Goal: Find specific page/section: Find specific page/section

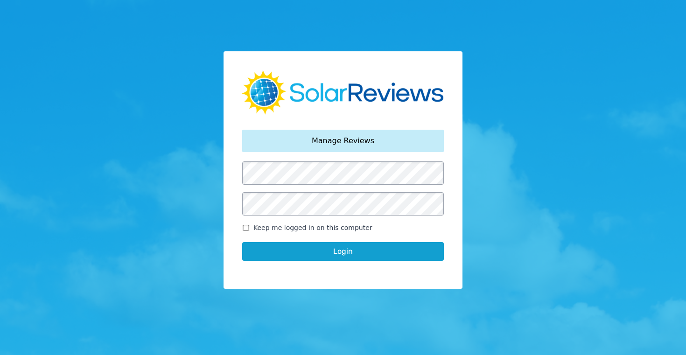
click at [245, 229] on input "Keep me logged in on this computer" at bounding box center [245, 228] width 7 height 6
checkbox input "true"
click at [337, 254] on button "Login" at bounding box center [343, 251] width 202 height 19
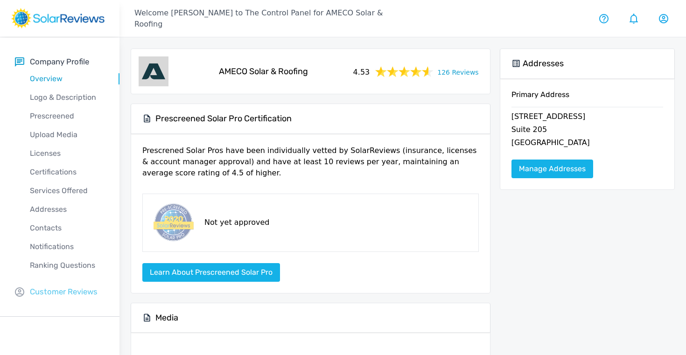
click at [73, 292] on p "Customer Reviews" at bounding box center [64, 292] width 68 height 12
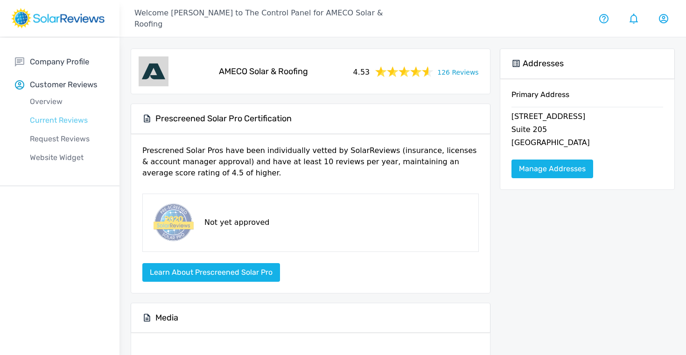
click at [56, 118] on p "Current Reviews" at bounding box center [67, 120] width 105 height 11
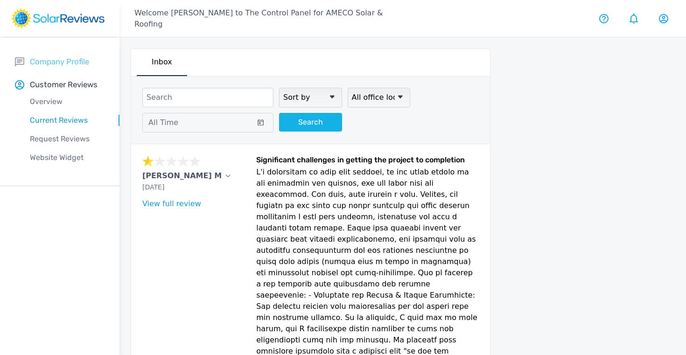
click at [62, 59] on p "Company Profile" at bounding box center [59, 62] width 59 height 12
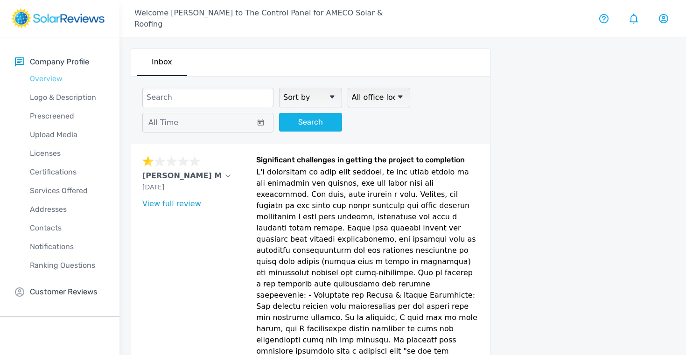
click at [54, 78] on p "Overview" at bounding box center [67, 78] width 105 height 11
